Goal: Task Accomplishment & Management: Manage account settings

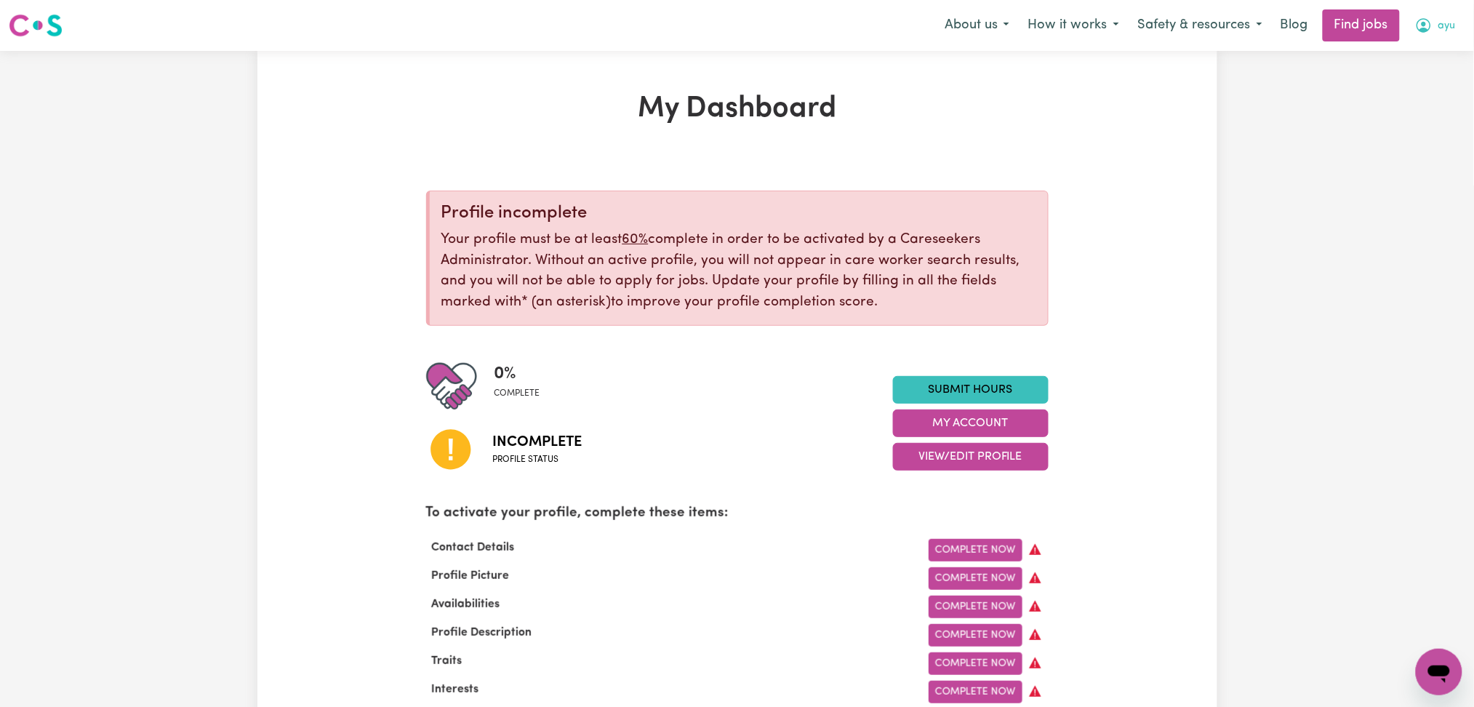
click at [1421, 27] on icon "My Account" at bounding box center [1423, 25] width 17 height 17
click at [1414, 119] on link "Logout" at bounding box center [1407, 111] width 115 height 28
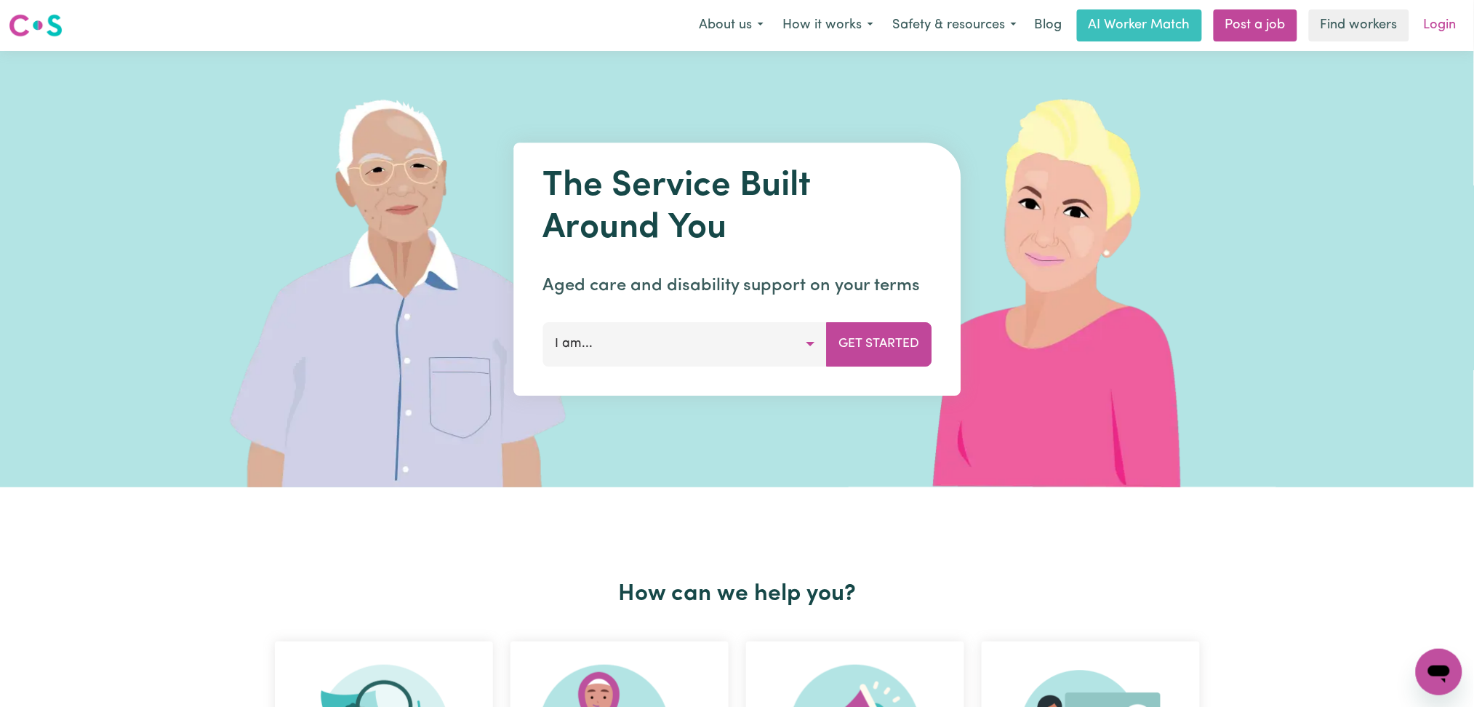
click at [1435, 21] on link "Login" at bounding box center [1440, 25] width 50 height 32
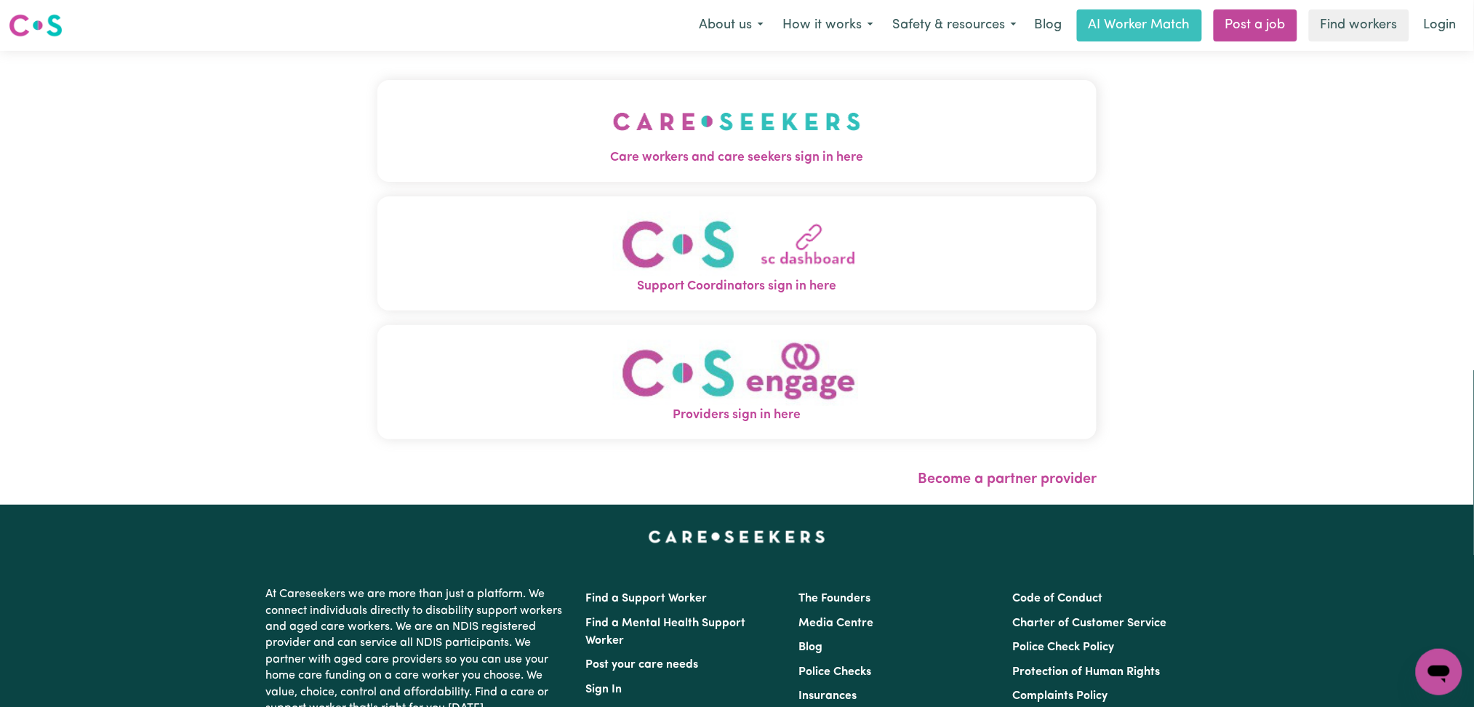
click at [540, 114] on button "Care workers and care seekers sign in here" at bounding box center [737, 131] width 720 height 102
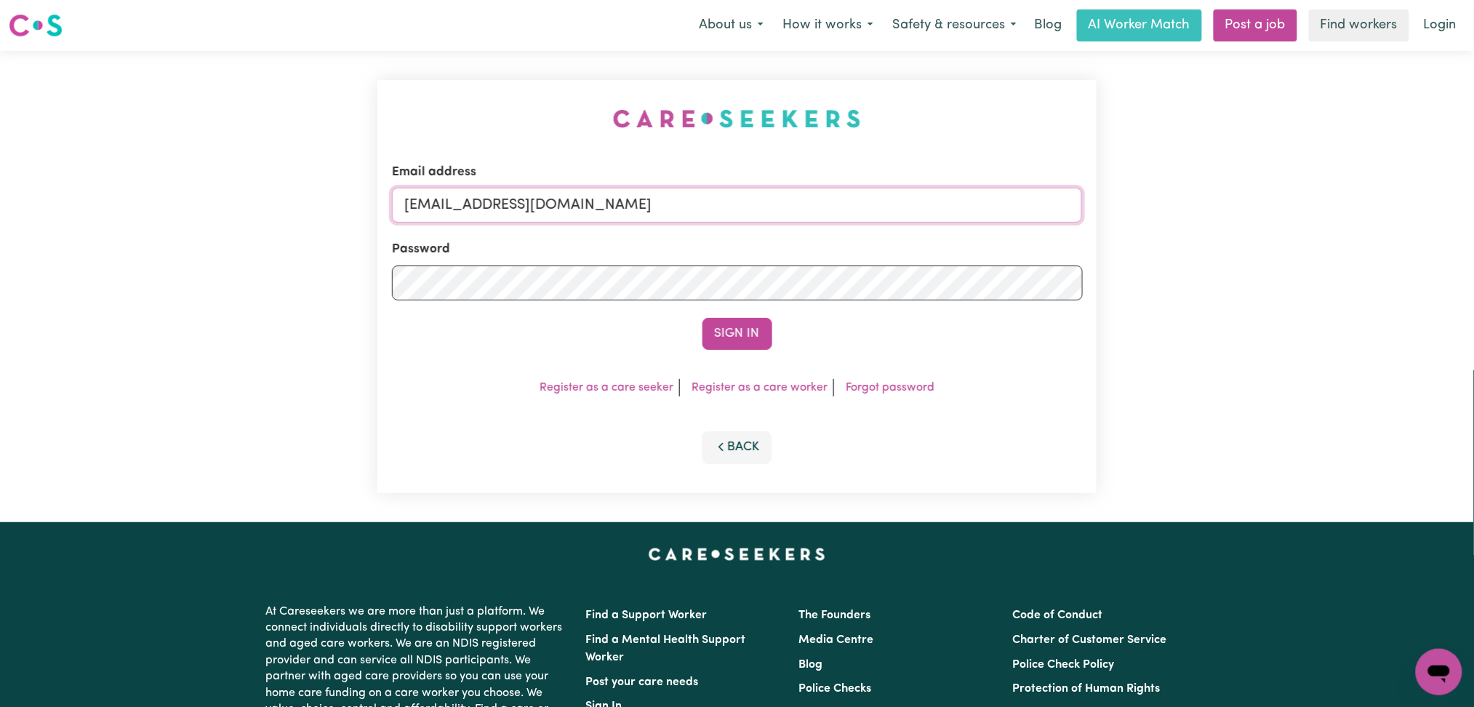
click at [557, 198] on input "[EMAIL_ADDRESS][DOMAIN_NAME]" at bounding box center [737, 205] width 691 height 35
drag, startPoint x: 478, startPoint y: 192, endPoint x: 862, endPoint y: 192, distance: 384.7
click at [862, 192] on input "Superuser~[EMAIL_ADDRESS][DOMAIN_NAME]" at bounding box center [737, 205] width 691 height 35
type input "Superuser~[EMAIL_ADDRESS][DOMAIN_NAME]"
click at [749, 353] on div "Email address Superuser~[EMAIL_ADDRESS][DOMAIN_NAME] Password Sign In Register …" at bounding box center [737, 286] width 720 height 413
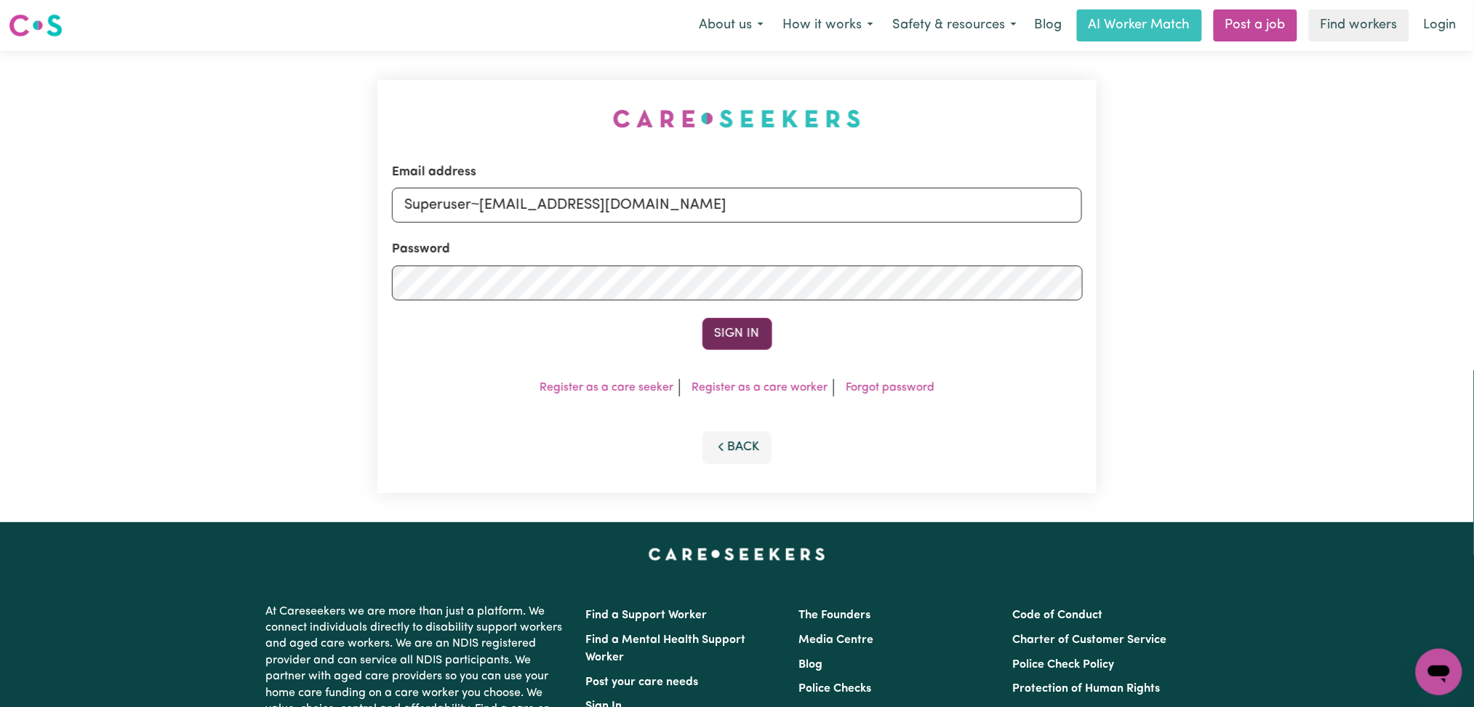
click at [750, 328] on button "Sign In" at bounding box center [737, 334] width 70 height 32
